Goal: Information Seeking & Learning: Learn about a topic

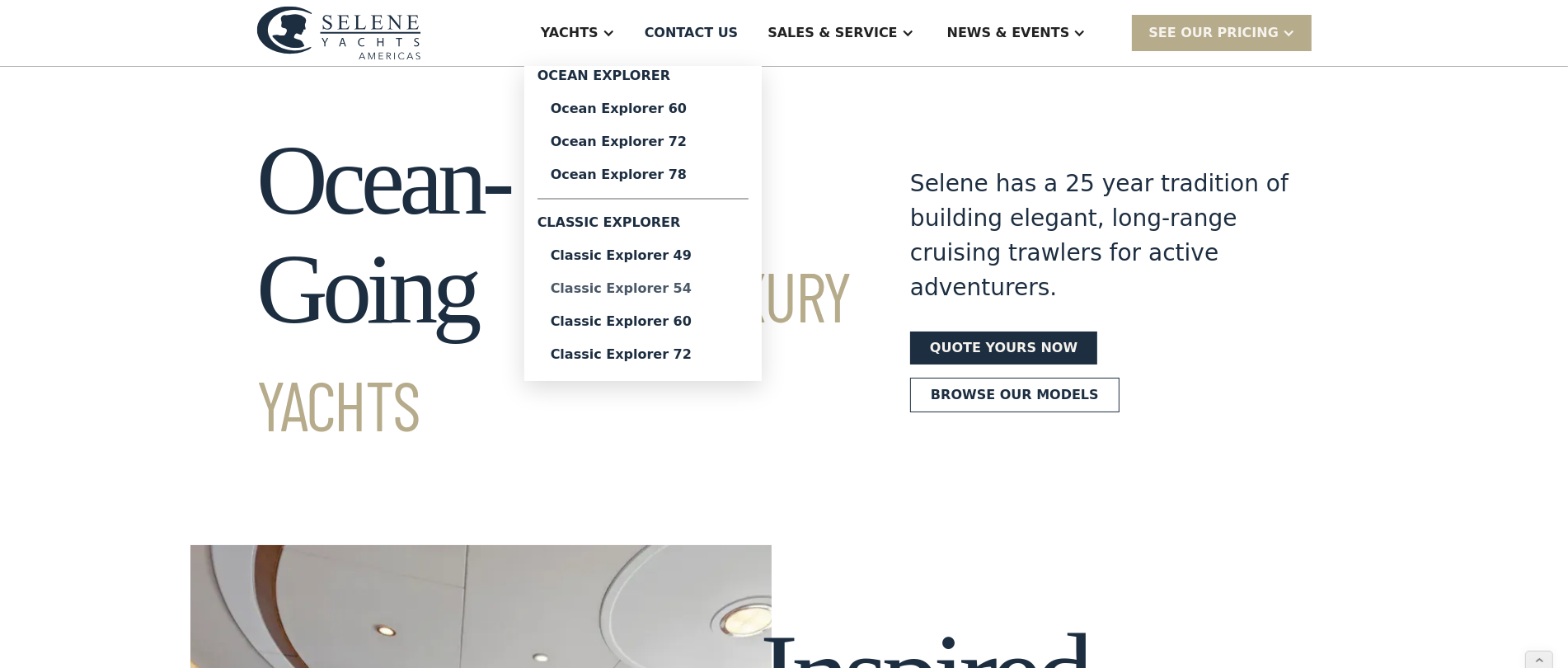
click at [658, 293] on div "Classic Explorer 54" at bounding box center [643, 289] width 185 height 13
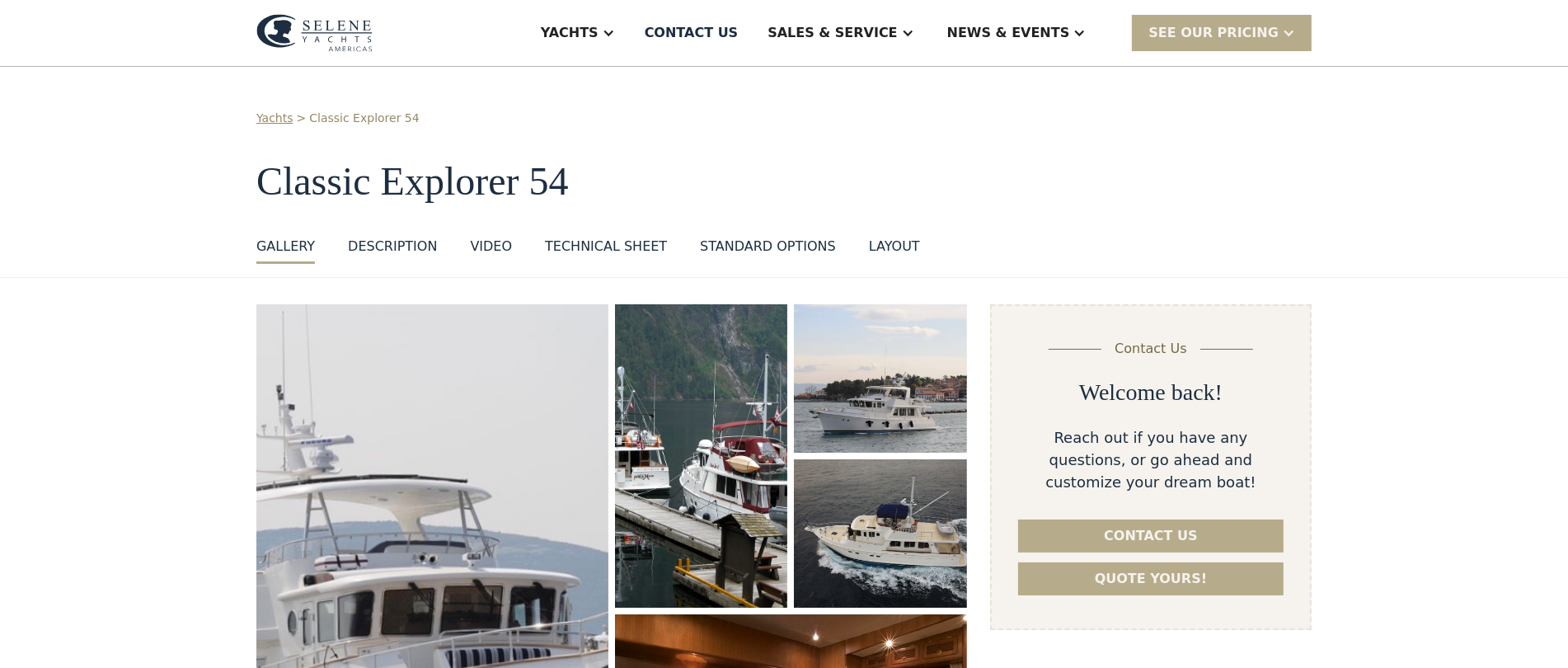
click at [604, 249] on div "Technical sheet" at bounding box center [606, 247] width 122 height 20
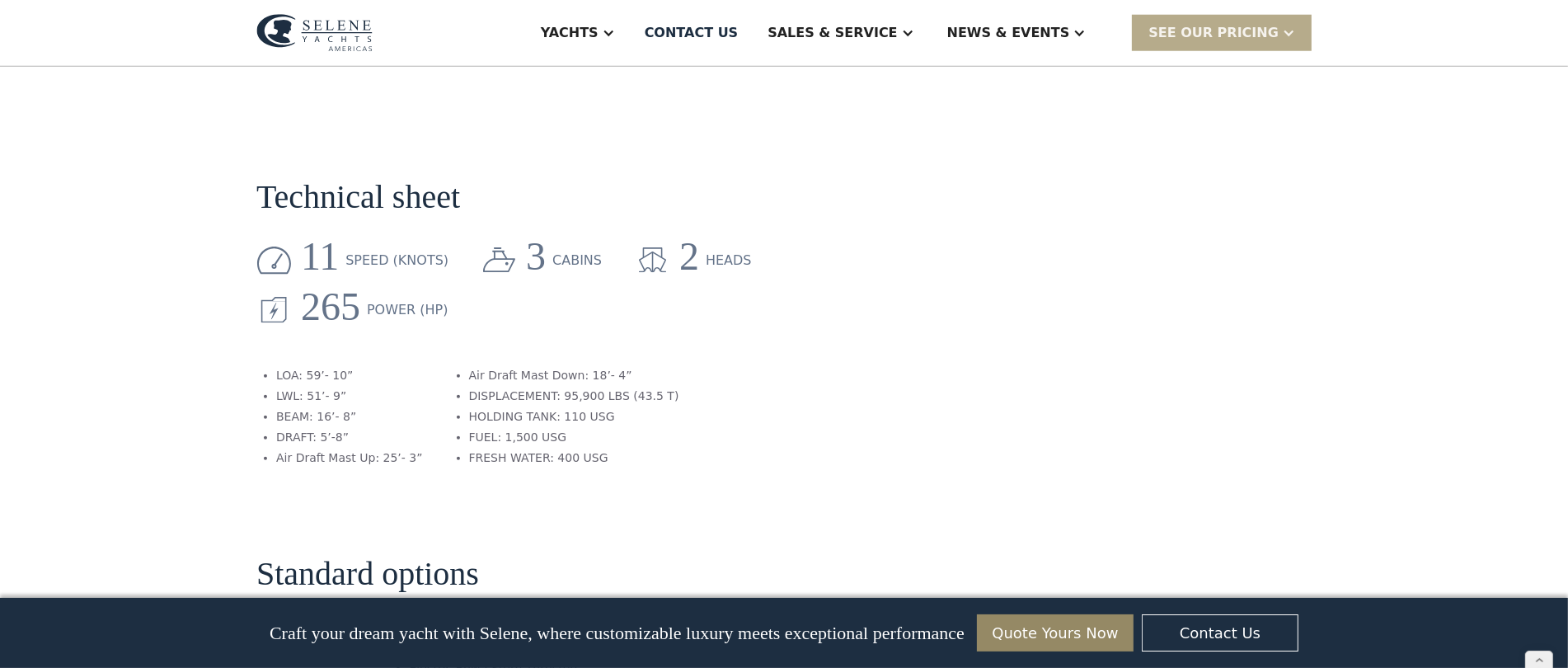
scroll to position [2015, 0]
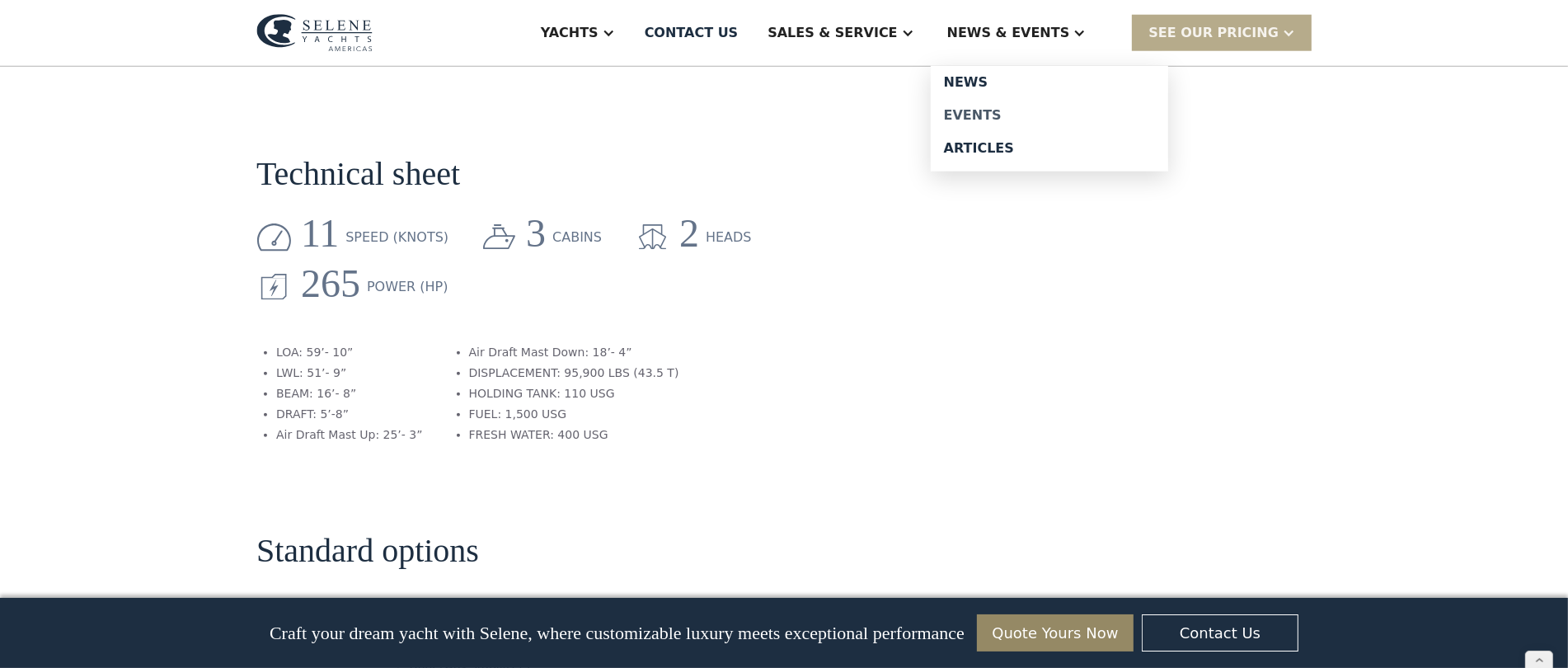
click at [1012, 109] on div "Events" at bounding box center [1050, 116] width 211 height 13
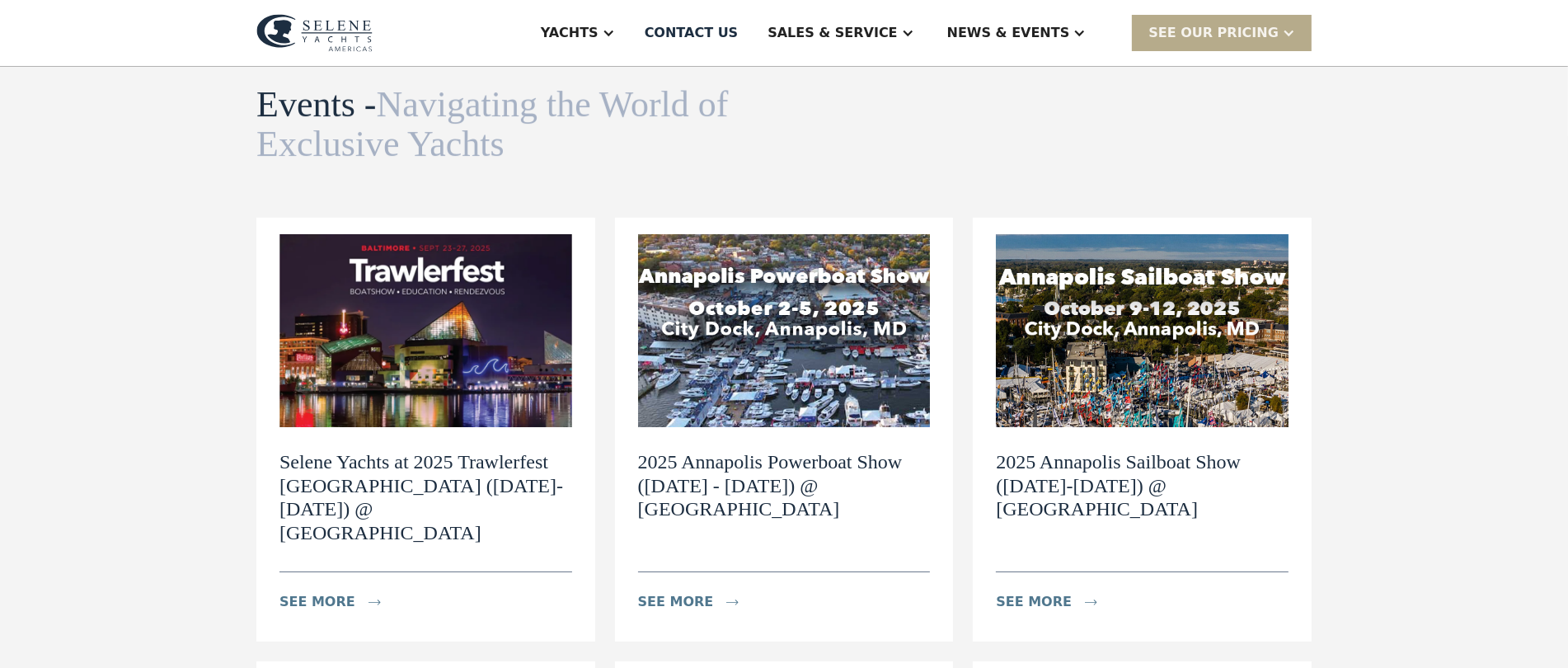
scroll to position [118, 0]
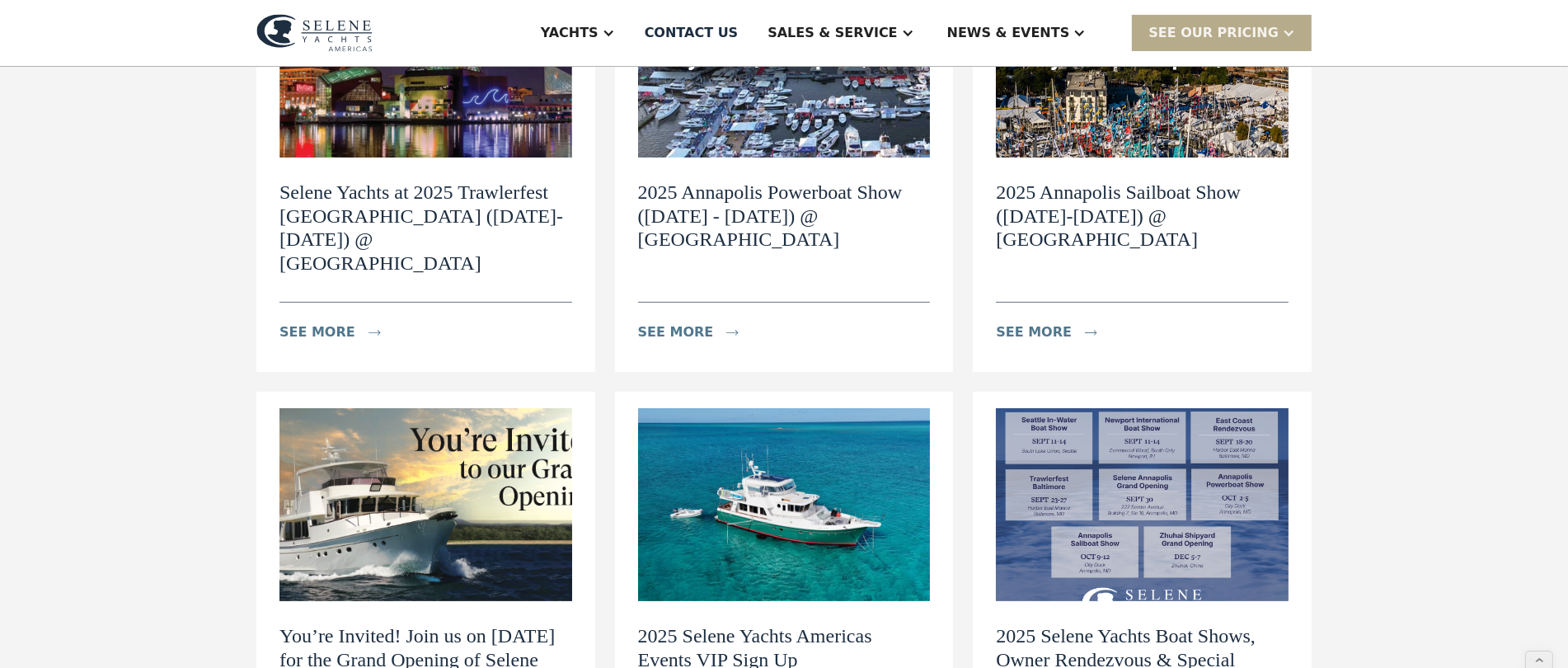
click at [750, 445] on img at bounding box center [784, 505] width 293 height 193
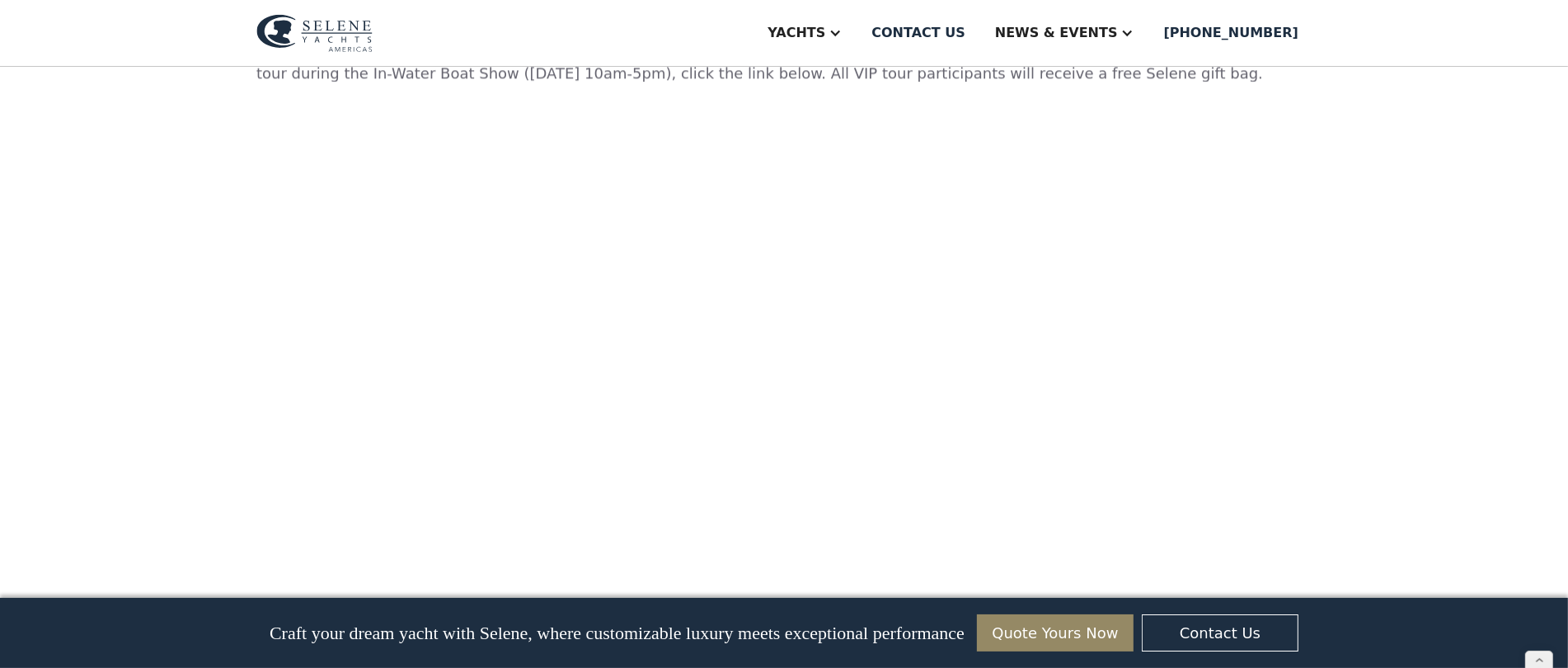
scroll to position [4807, 0]
